Goal: Task Accomplishment & Management: Manage account settings

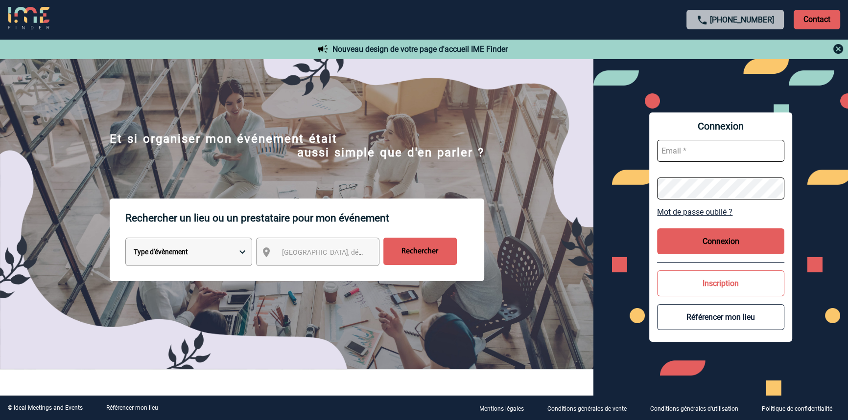
type input "blemonnier@ime-groupe.com"
click at [677, 243] on button "Connexion" at bounding box center [720, 242] width 127 height 26
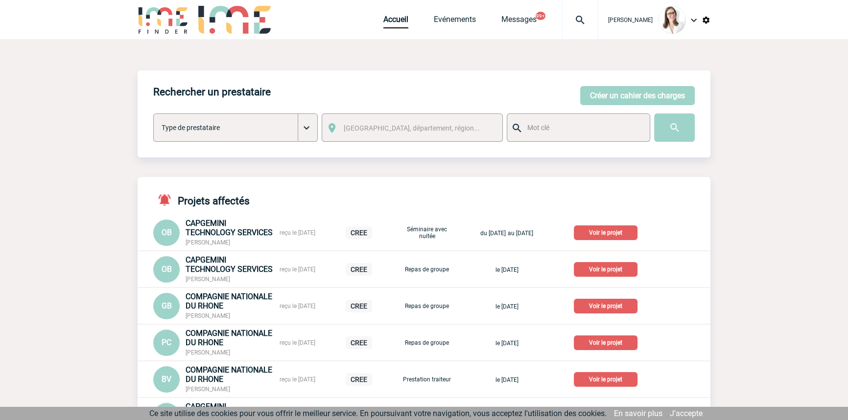
click at [565, 16] on img at bounding box center [579, 20] width 35 height 12
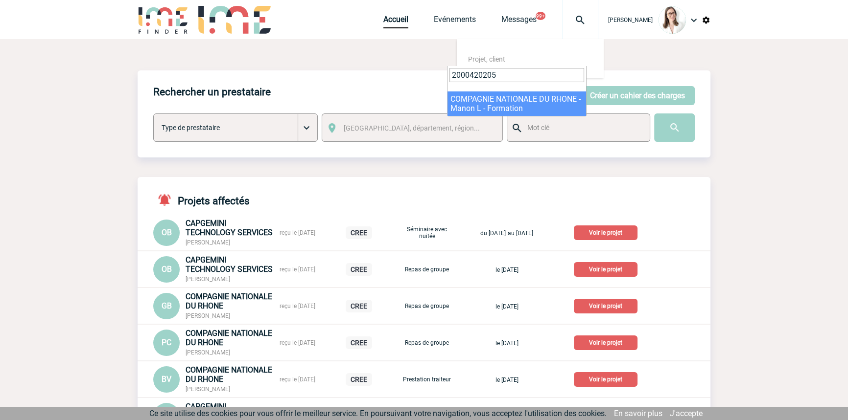
type input "2000420205"
select select "19706"
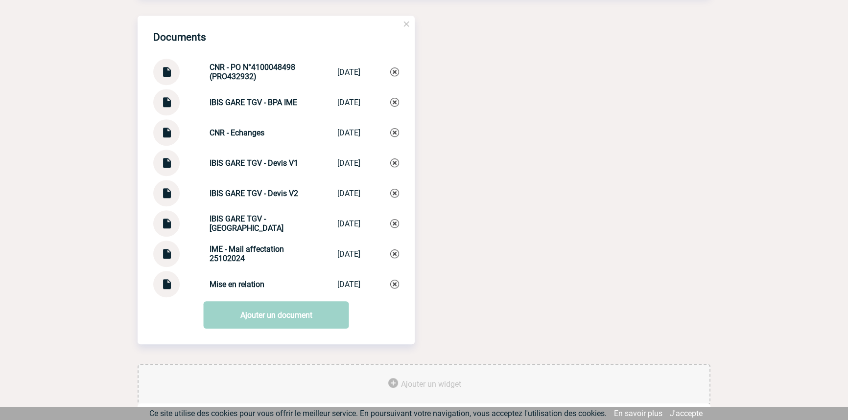
scroll to position [1035, 0]
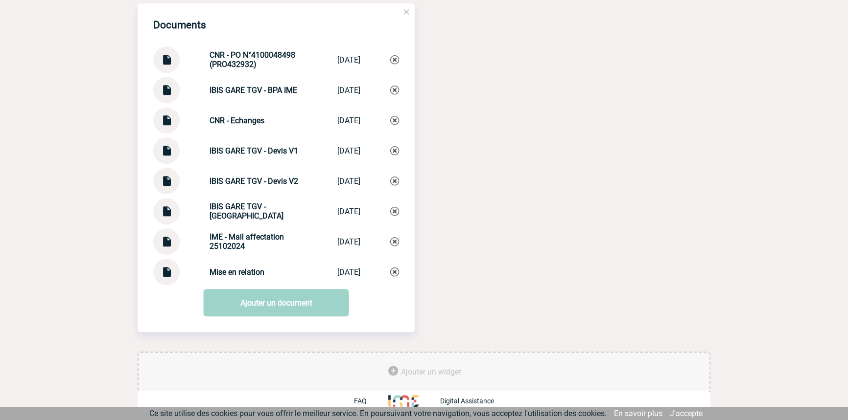
click at [232, 268] on strong "Mise en relation" at bounding box center [236, 272] width 55 height 9
click at [232, 267] on div "Mise en relation Mise en relation [DATE]" at bounding box center [276, 272] width 246 height 26
drag, startPoint x: 232, startPoint y: 267, endPoint x: 265, endPoint y: 271, distance: 33.5
click at [232, 266] on div "Mise en relation Mise en relation [DATE]" at bounding box center [276, 272] width 246 height 26
copy div "Mise en relation Mise en relation"
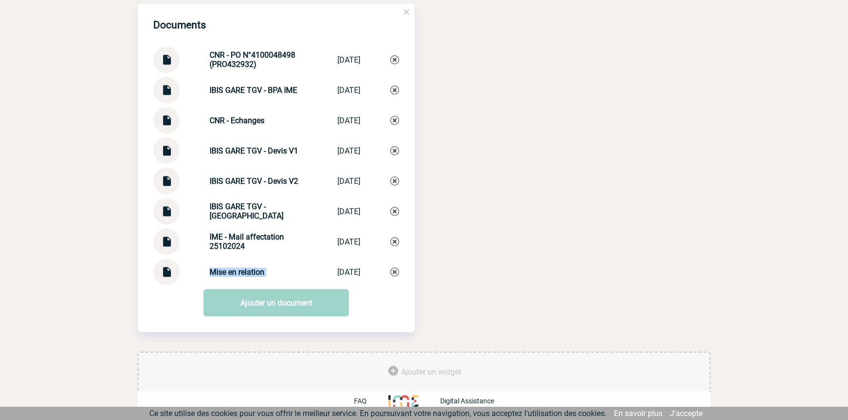
click at [397, 271] on img at bounding box center [394, 272] width 9 height 9
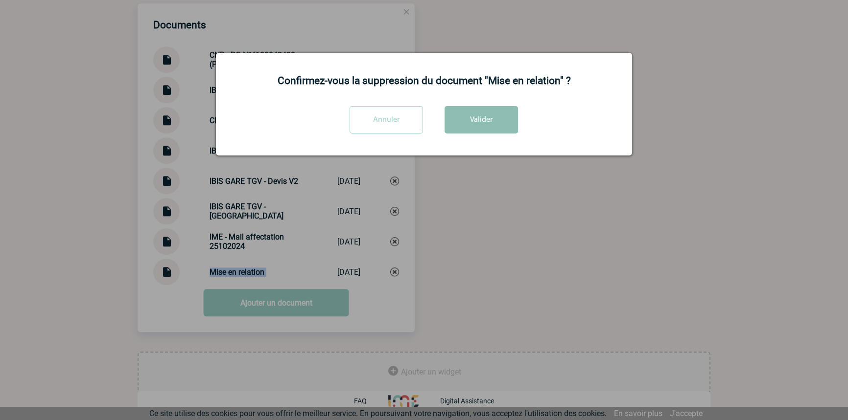
click at [484, 118] on button "Valider" at bounding box center [480, 119] width 73 height 27
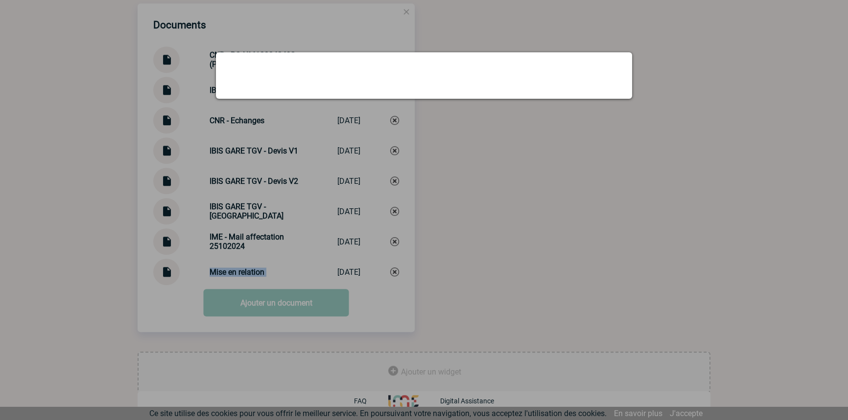
scroll to position [1004, 0]
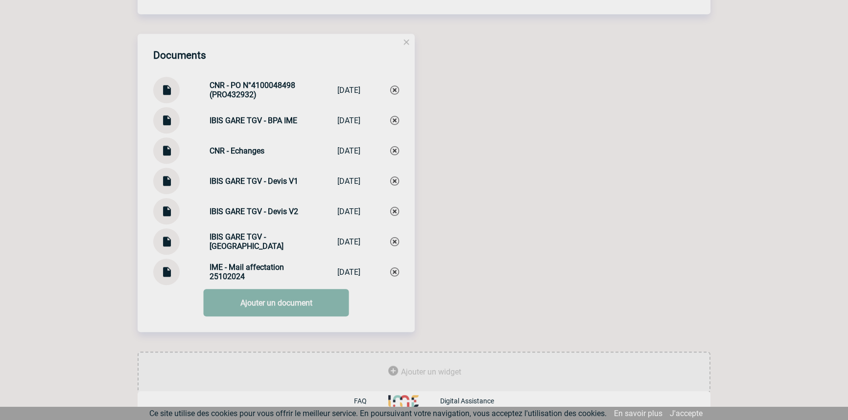
click at [247, 309] on link "Ajouter un document" at bounding box center [276, 302] width 145 height 27
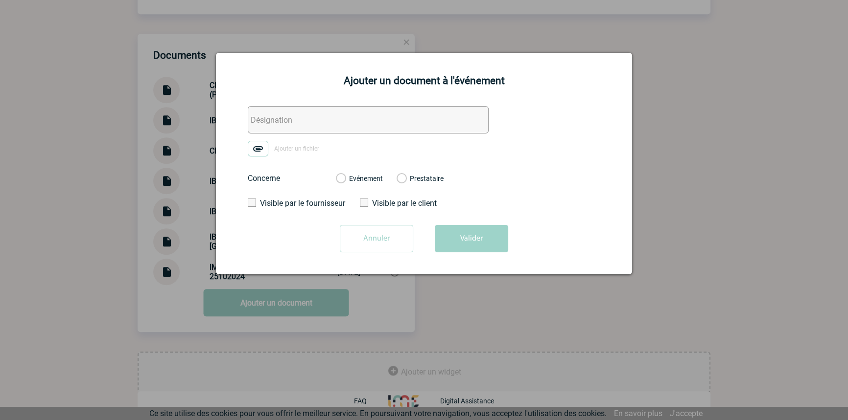
drag, startPoint x: 265, startPoint y: 116, endPoint x: 264, endPoint y: 128, distance: 11.3
click at [265, 116] on input "text" at bounding box center [368, 119] width 241 height 27
paste input "Mise en relation"
type input "Mise en relation"
click at [258, 152] on img at bounding box center [258, 149] width 21 height 16
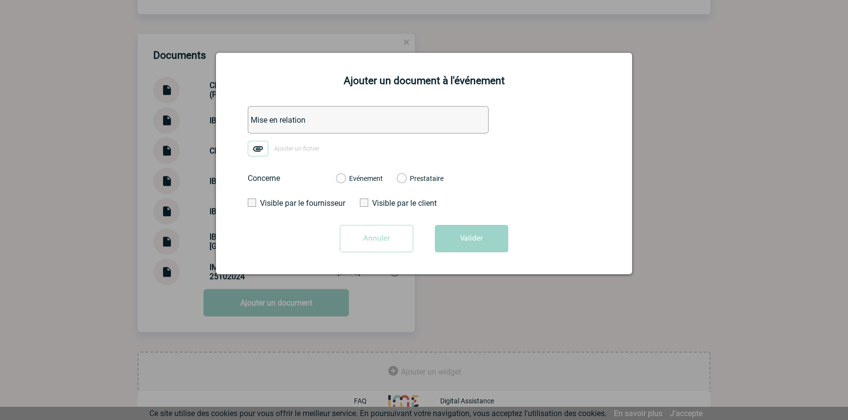
click at [0, 0] on input "Ajouter un fichier" at bounding box center [0, 0] width 0 height 0
click at [345, 181] on label "Evénement" at bounding box center [340, 179] width 9 height 9
click at [0, 0] on input "Evénement" at bounding box center [0, 0] width 0 height 0
click at [465, 237] on button "Valider" at bounding box center [471, 238] width 73 height 27
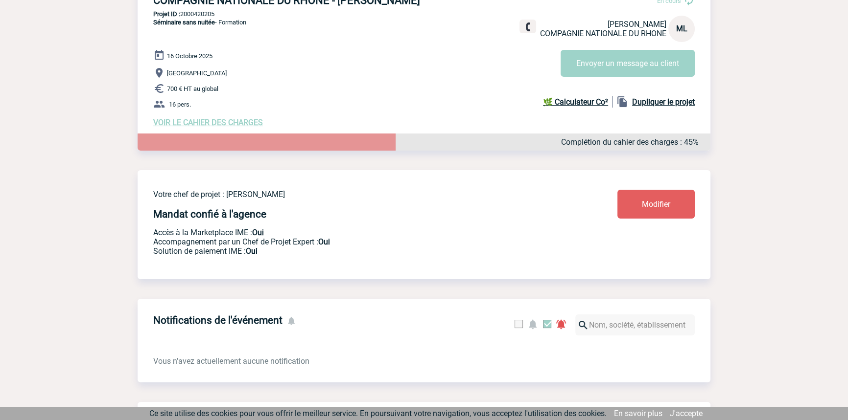
scroll to position [0, 0]
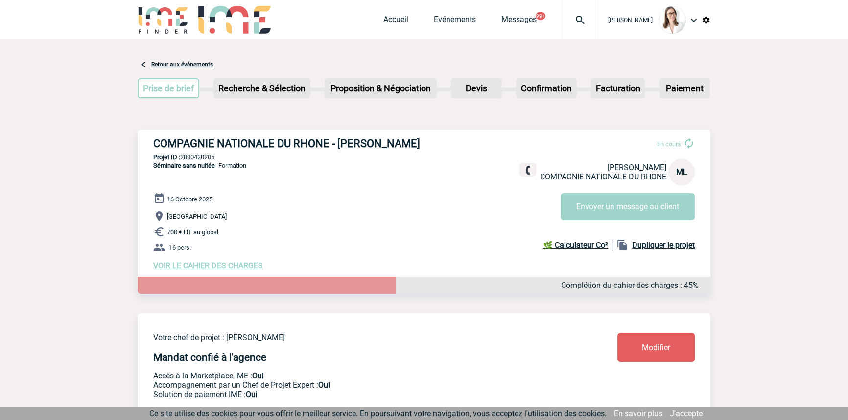
click at [571, 21] on img at bounding box center [579, 20] width 35 height 12
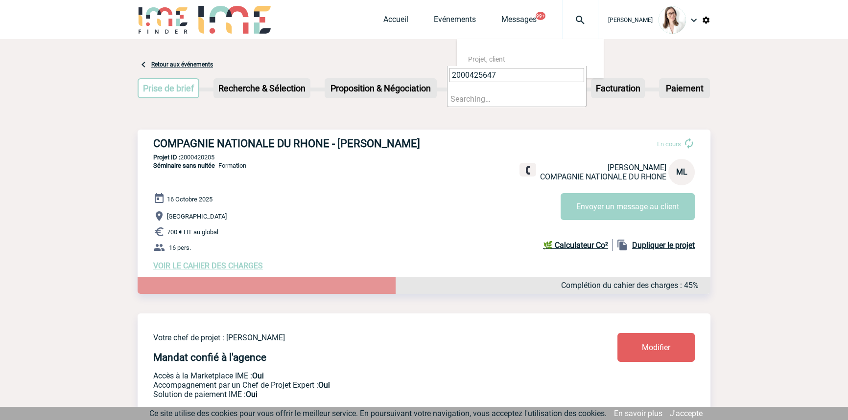
type input "2000425647"
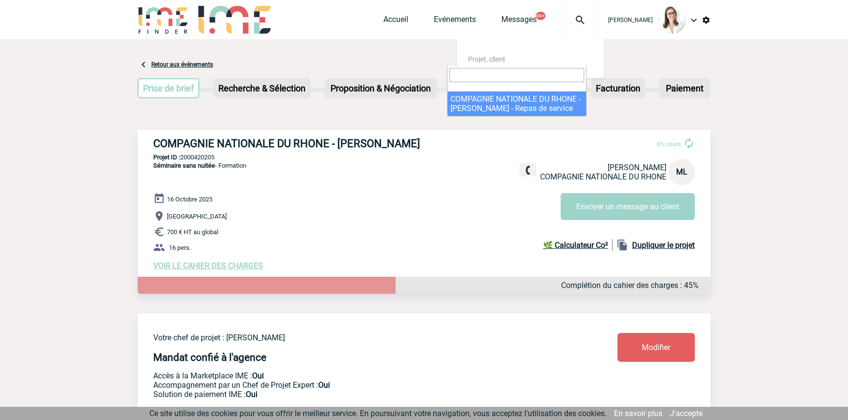
select select "25148"
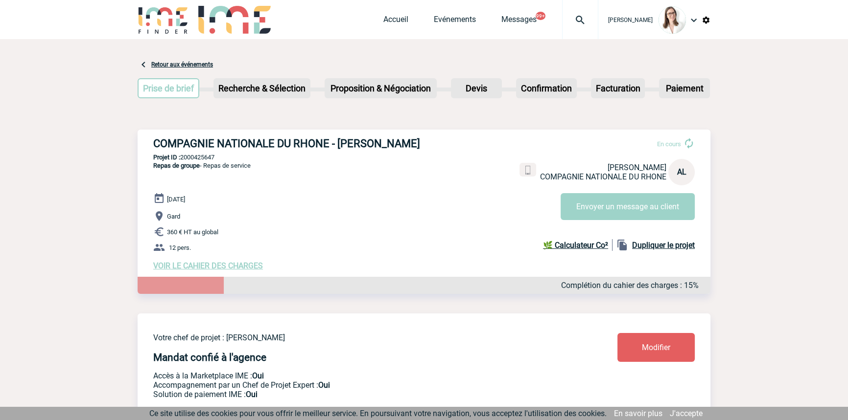
click at [206, 271] on span "VOIR LE CAHIER DES CHARGES" at bounding box center [208, 265] width 110 height 9
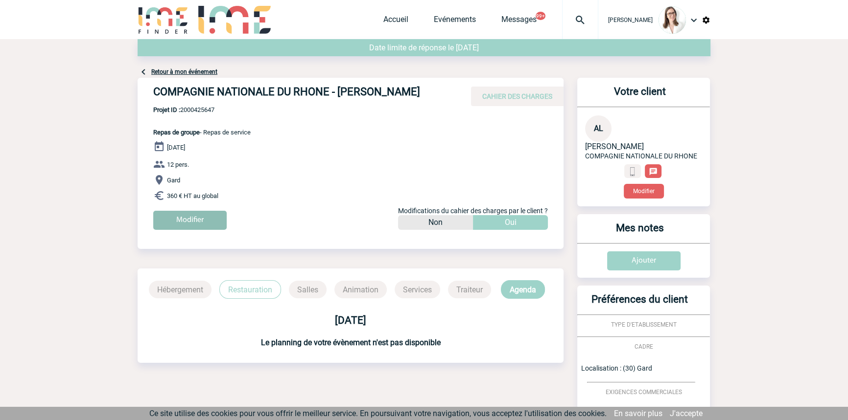
click at [215, 224] on input "Modifier" at bounding box center [189, 220] width 73 height 19
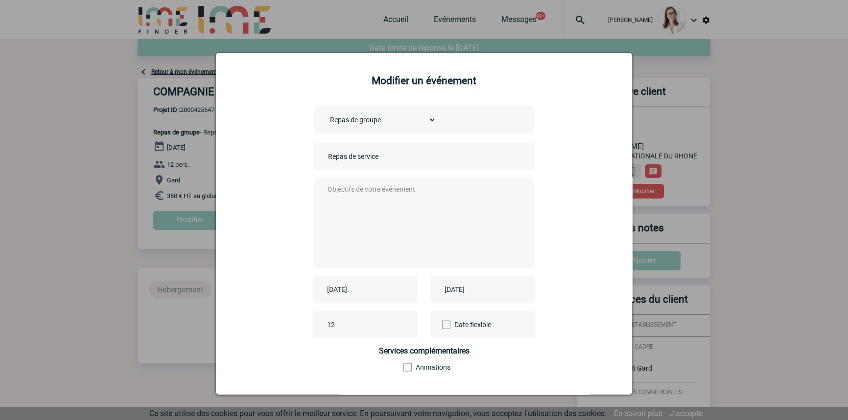
click at [416, 222] on textarea at bounding box center [421, 222] width 193 height 78
type textarea "/"
click at [373, 296] on input "[DATE]" at bounding box center [358, 289] width 68 height 13
click at [443, 156] on link "Suivant" at bounding box center [447, 158] width 15 height 15
click at [411, 238] on link "17" at bounding box center [409, 235] width 18 height 18
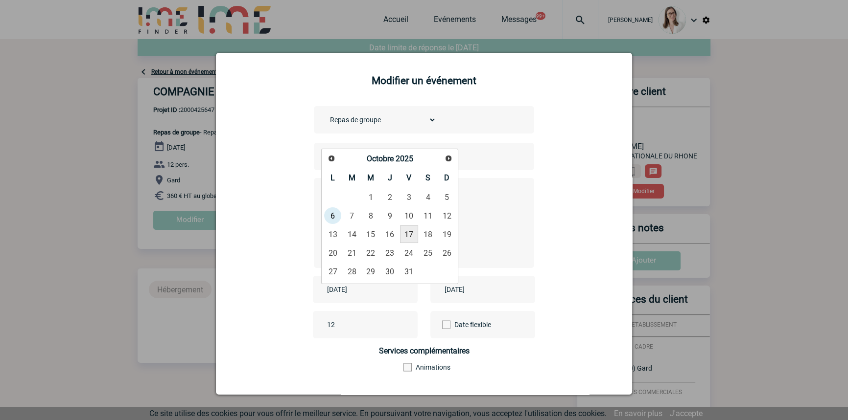
type input "[DATE]"
click at [462, 287] on input "[DATE]" at bounding box center [476, 289] width 68 height 13
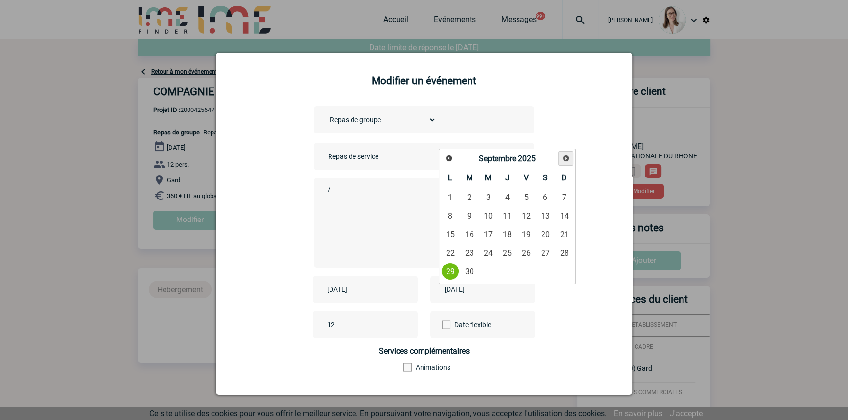
click at [563, 158] on span "Suivant" at bounding box center [566, 159] width 8 height 8
click at [524, 234] on link "17" at bounding box center [526, 235] width 18 height 18
type input "[DATE]"
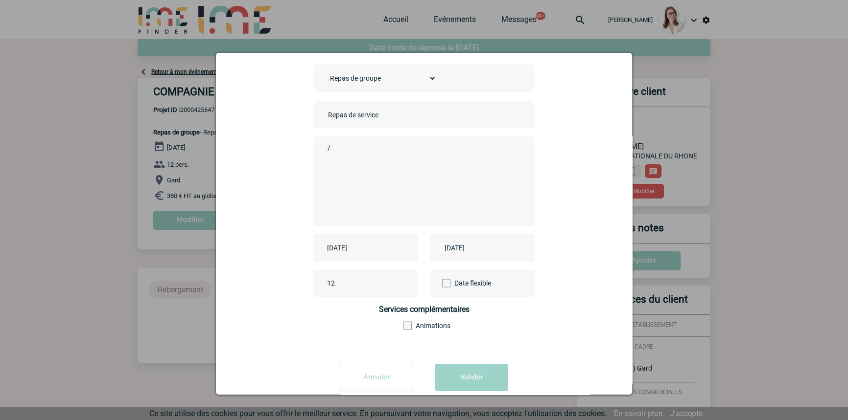
scroll to position [61, 0]
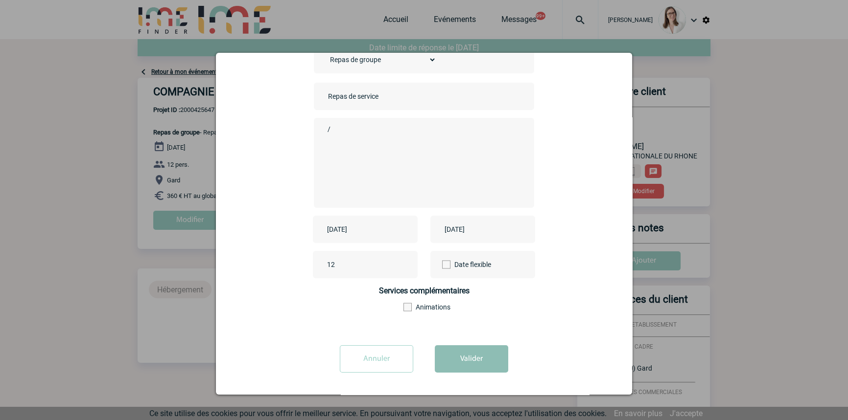
click at [495, 357] on button "Valider" at bounding box center [471, 359] width 73 height 27
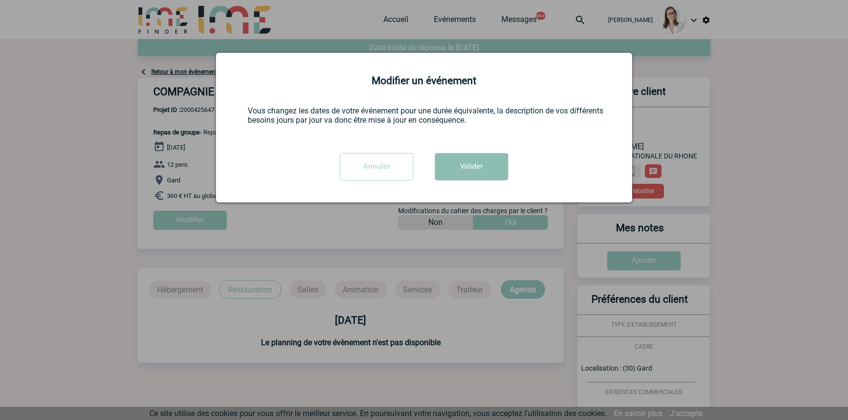
click at [481, 171] on button "Valider" at bounding box center [471, 166] width 73 height 27
